Goal: Task Accomplishment & Management: Complete application form

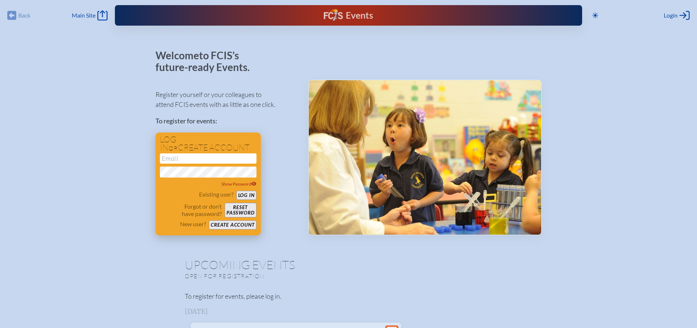
click at [238, 225] on button "Create account" at bounding box center [232, 224] width 47 height 9
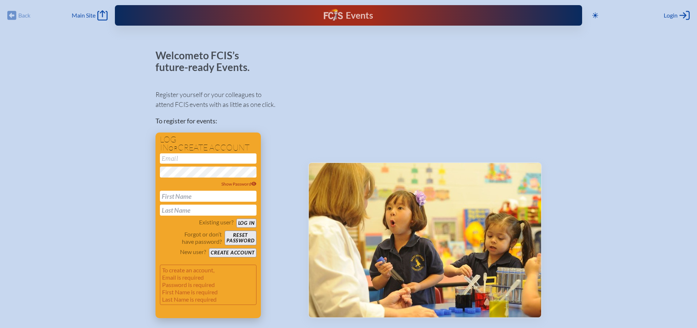
click at [208, 160] on input "email" at bounding box center [208, 158] width 97 height 10
type input "[EMAIL_ADDRESS][DOMAIN_NAME]"
type input "[PERSON_NAME]"
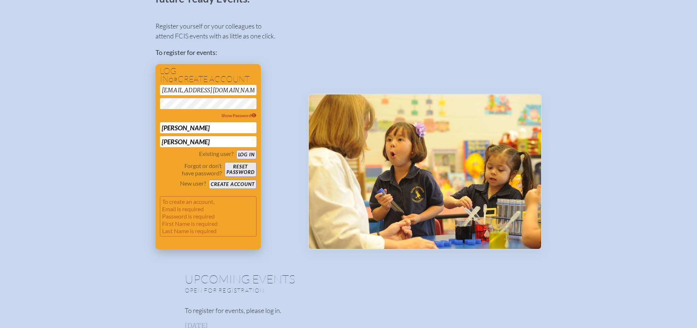
scroll to position [73, 0]
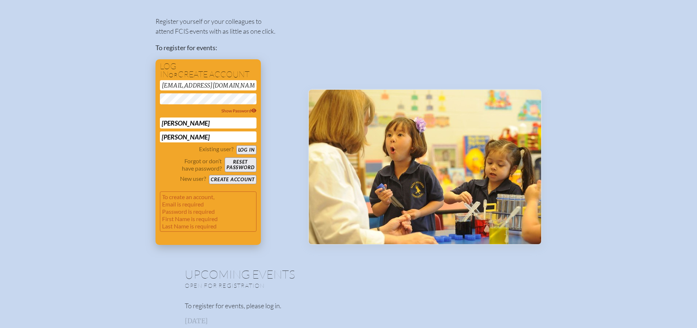
click at [228, 180] on button "Create account" at bounding box center [232, 179] width 47 height 9
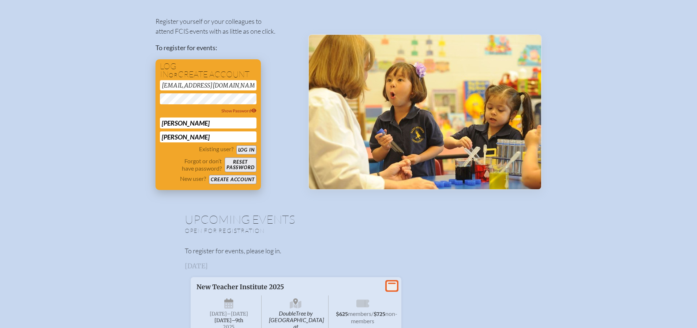
scroll to position [18, 0]
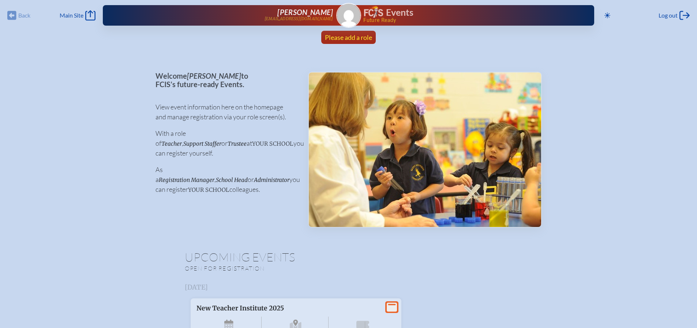
click at [363, 37] on span "Please add a role" at bounding box center [348, 37] width 47 height 8
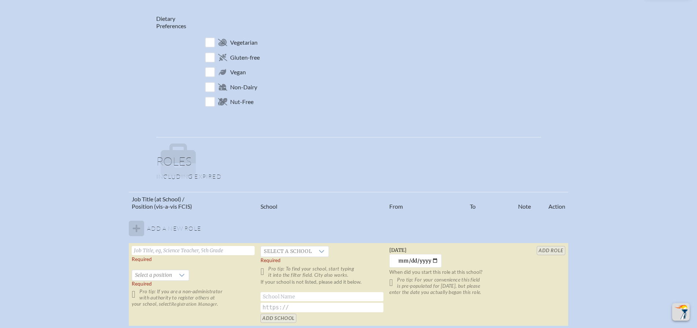
scroll to position [293, 0]
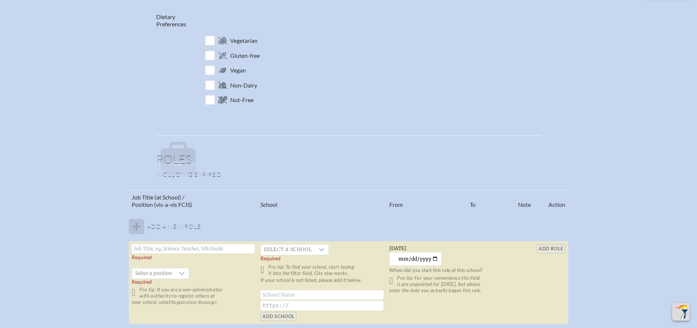
click at [181, 158] on icon at bounding box center [178, 152] width 35 height 20
click at [181, 163] on icon at bounding box center [178, 159] width 35 height 35
click at [190, 251] on input "text" at bounding box center [193, 248] width 123 height 9
type input "Director of Enrollment and Marketing"
click at [177, 271] on div at bounding box center [182, 273] width 14 height 10
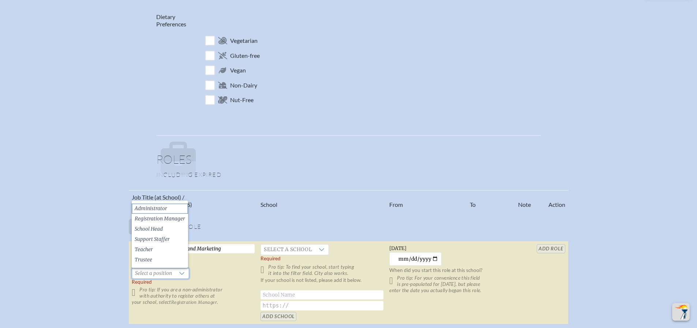
click at [164, 210] on span "Administrator" at bounding box center [151, 208] width 33 height 7
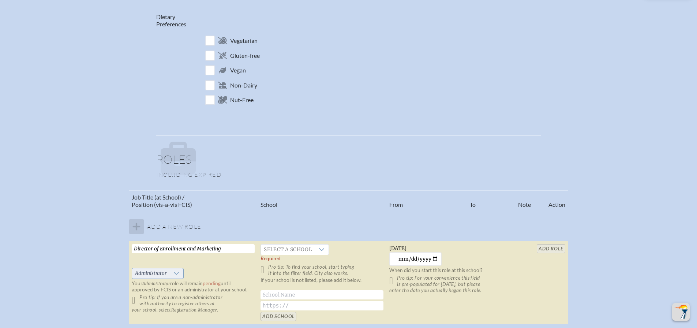
click at [171, 273] on div at bounding box center [176, 273] width 14 height 10
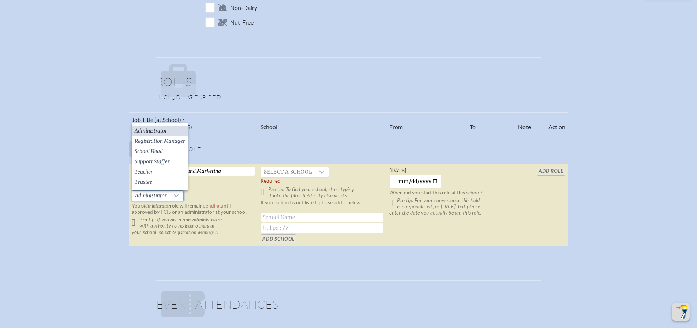
scroll to position [366, 0]
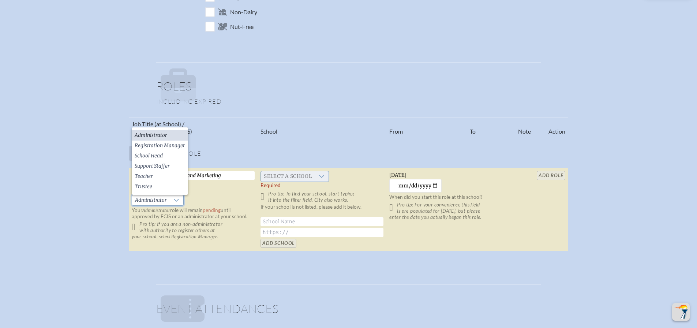
click at [299, 179] on span "Select a school" at bounding box center [288, 176] width 54 height 10
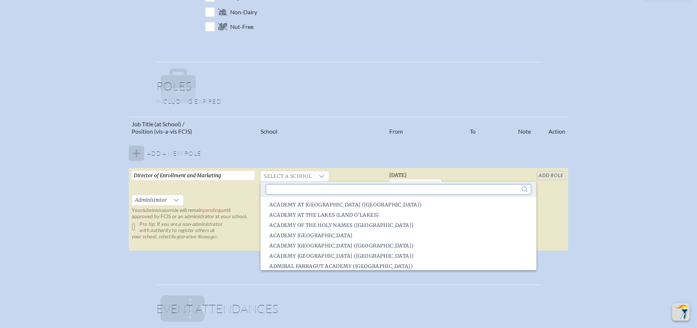
click at [301, 186] on input "text" at bounding box center [398, 189] width 264 height 9
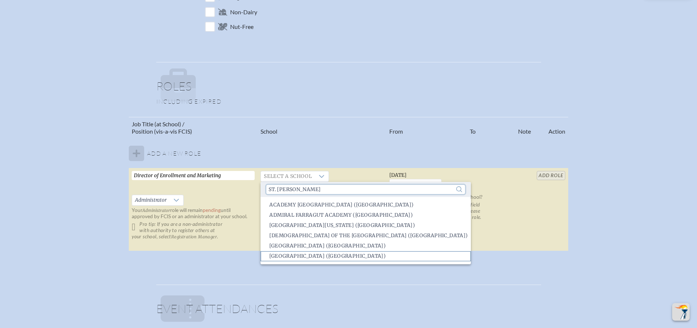
type input "St. [PERSON_NAME]"
click at [386, 252] on span "[GEOGRAPHIC_DATA] ([GEOGRAPHIC_DATA])" at bounding box center [327, 255] width 116 height 7
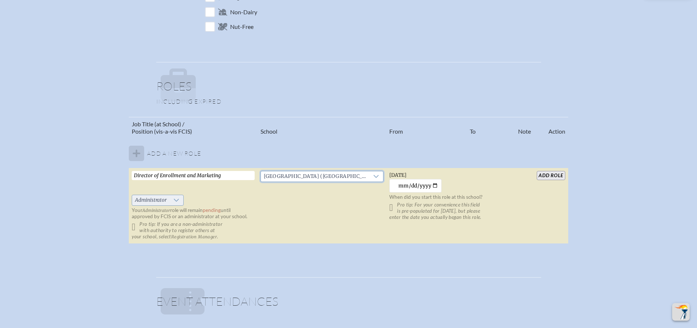
click at [180, 195] on div "Administrator" at bounding box center [158, 200] width 52 height 11
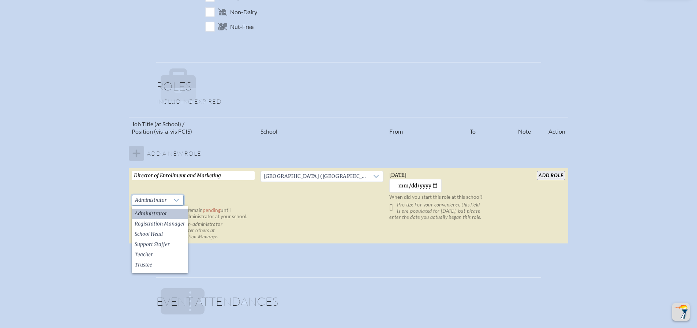
click at [193, 194] on td "Director of Enrollment and Marketing   Administrator Your Administrator role wi…" at bounding box center [193, 206] width 129 height 76
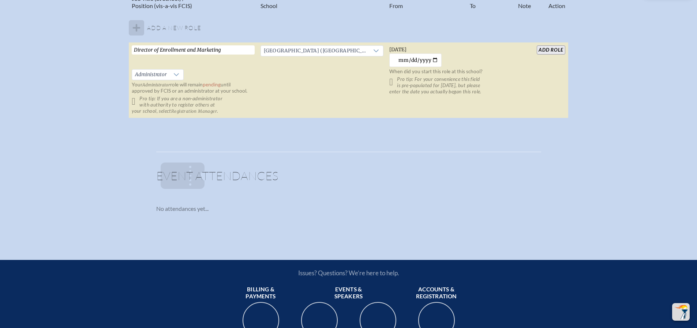
scroll to position [512, 0]
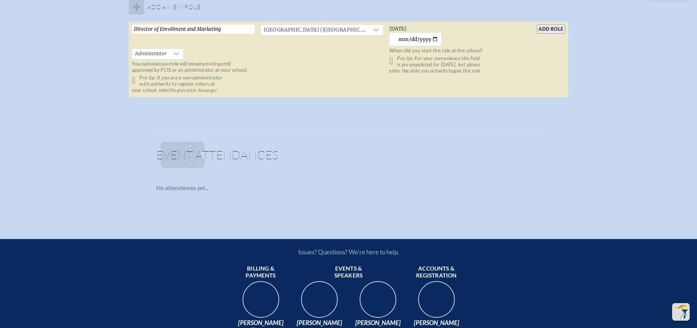
click at [537, 27] on input "add Role" at bounding box center [551, 29] width 28 height 9
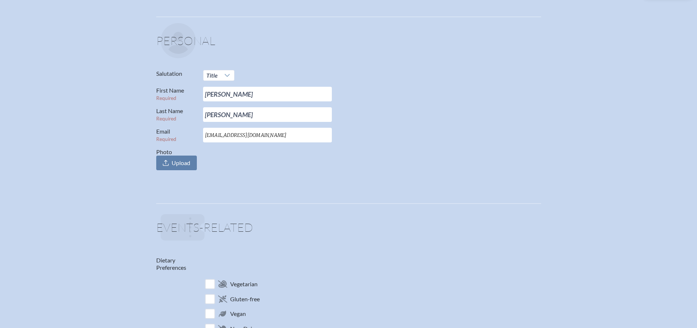
scroll to position [0, 0]
